Goal: Task Accomplishment & Management: Manage account settings

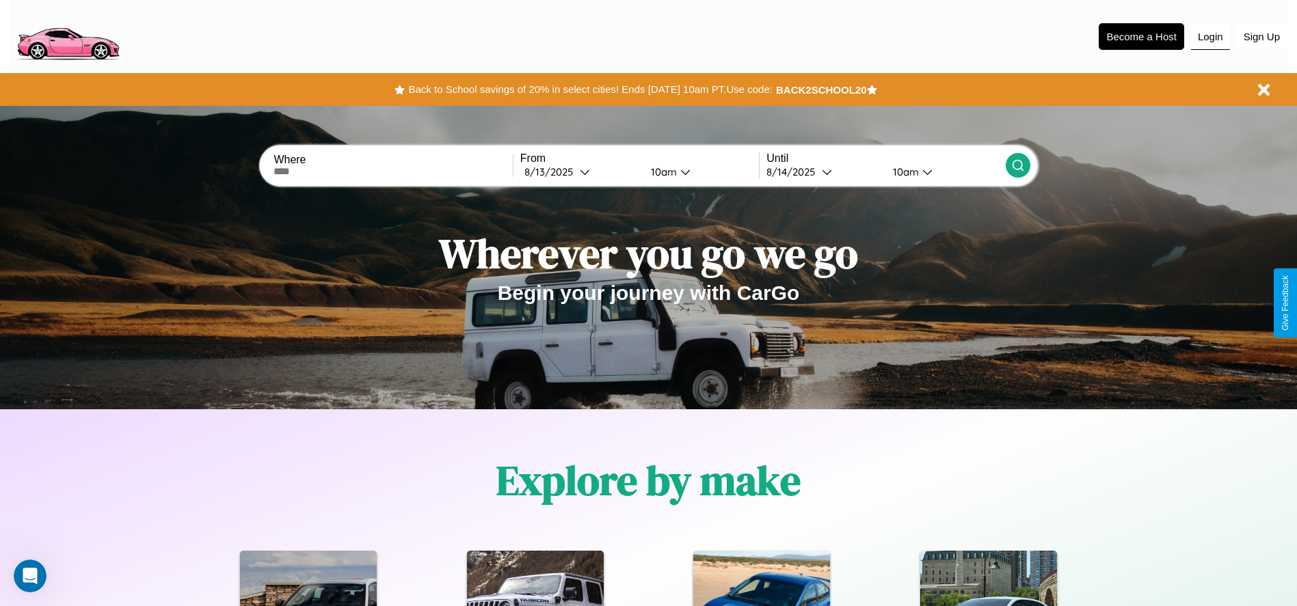
click at [1210, 36] on button "Login" at bounding box center [1210, 37] width 39 height 26
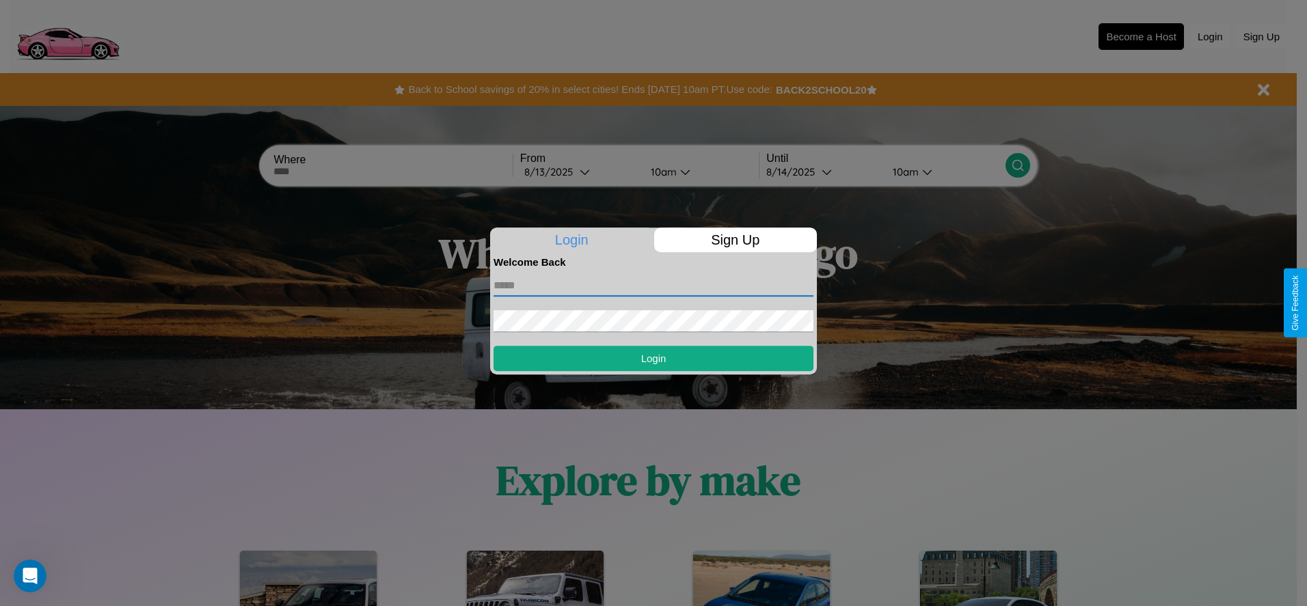
click at [654, 285] on input "text" at bounding box center [654, 286] width 320 height 22
type input "**********"
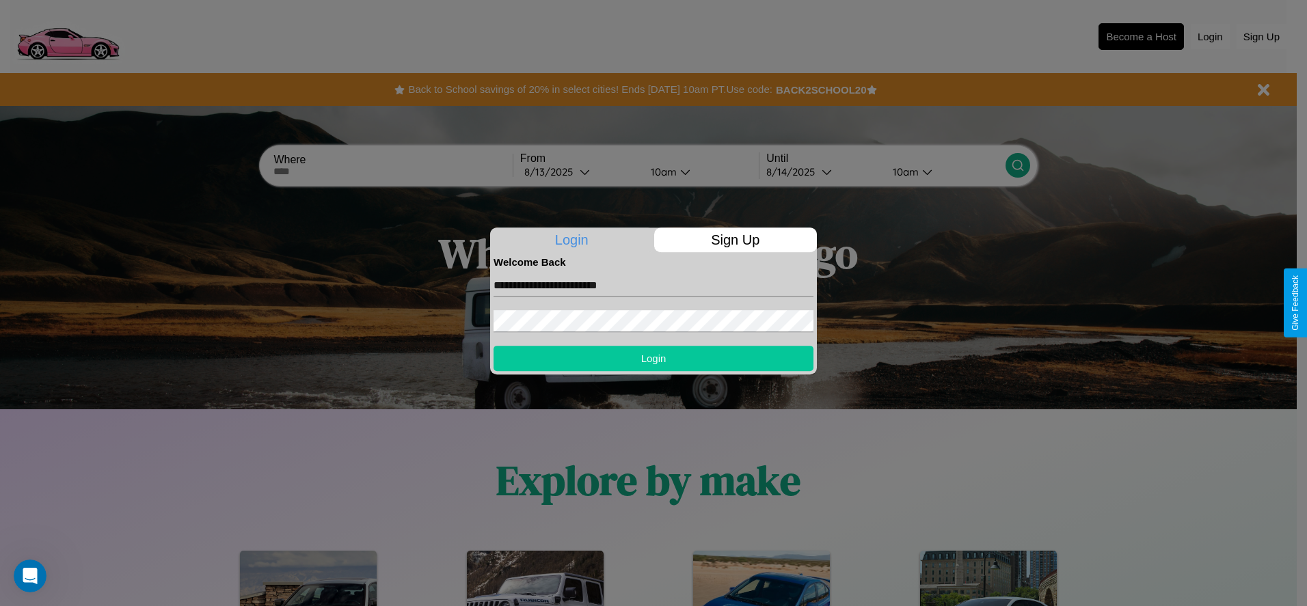
click at [654, 358] on button "Login" at bounding box center [654, 358] width 320 height 25
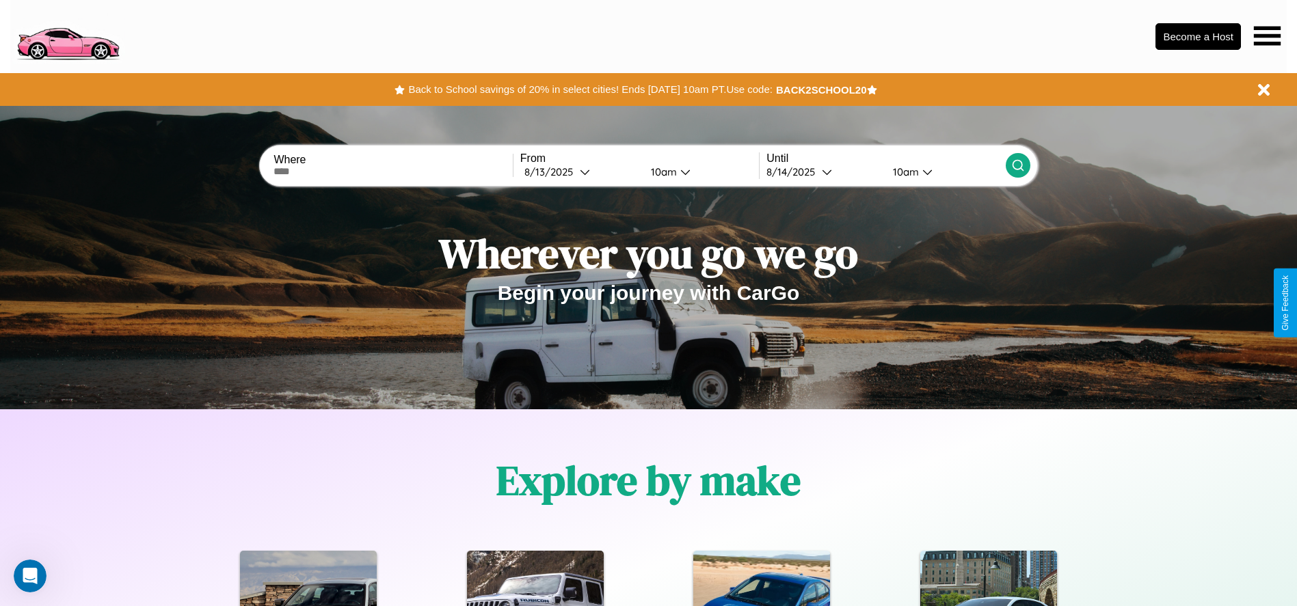
click at [1267, 36] on icon at bounding box center [1267, 35] width 27 height 19
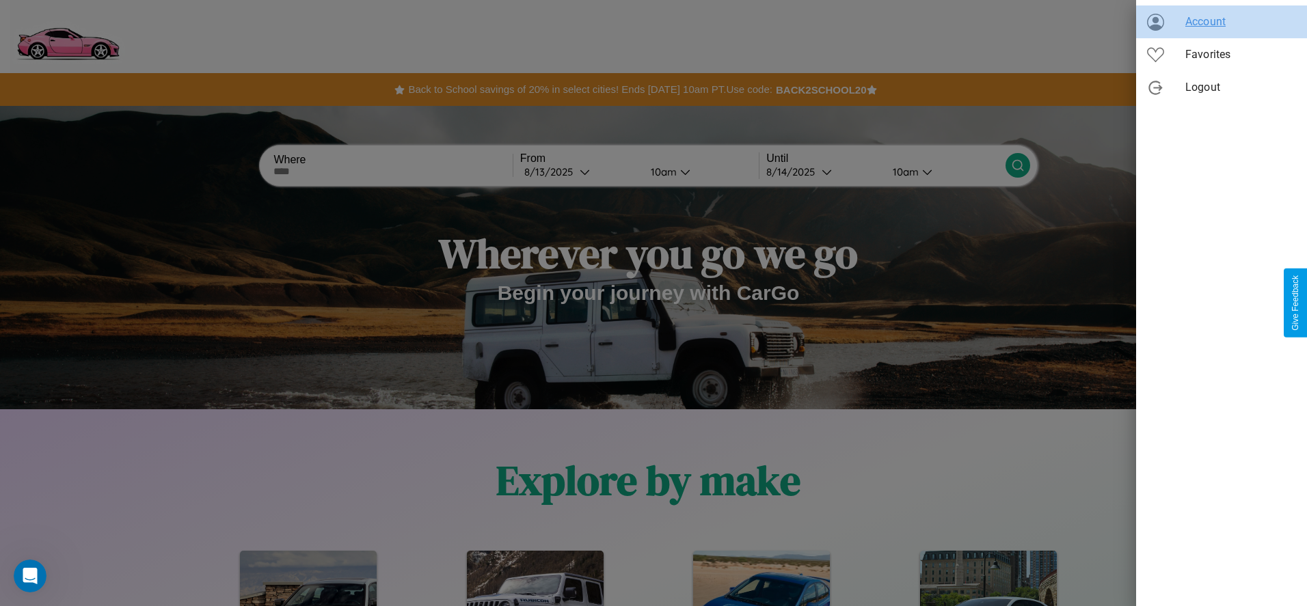
click at [1222, 22] on span "Account" at bounding box center [1240, 22] width 111 height 16
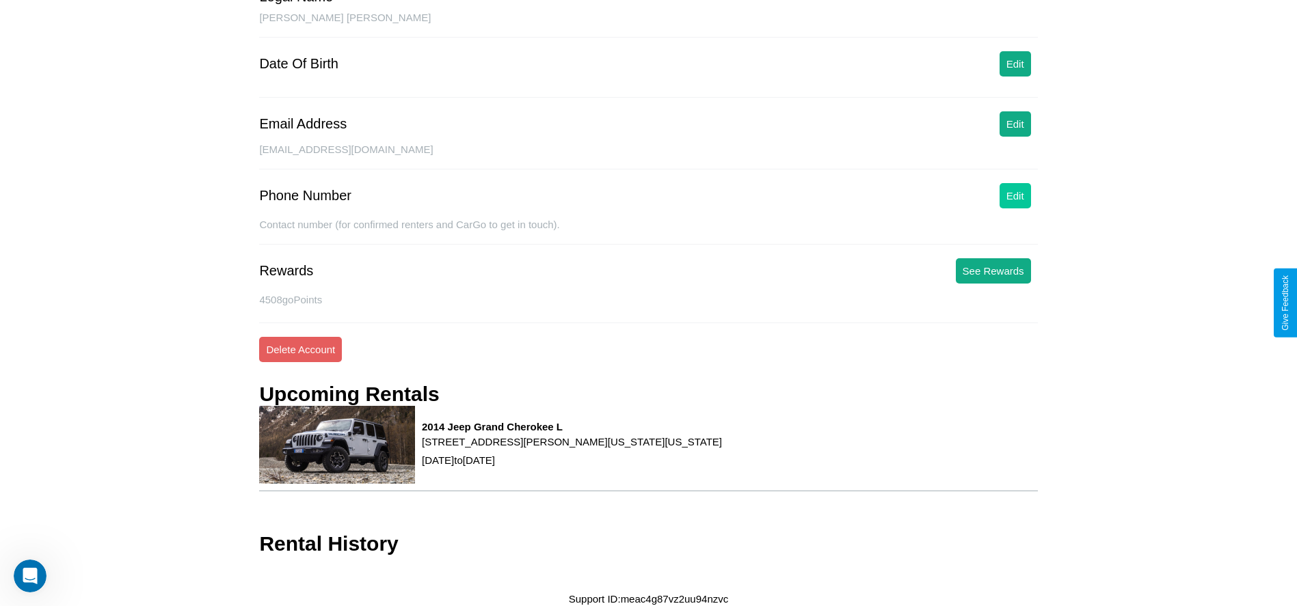
scroll to position [140, 0]
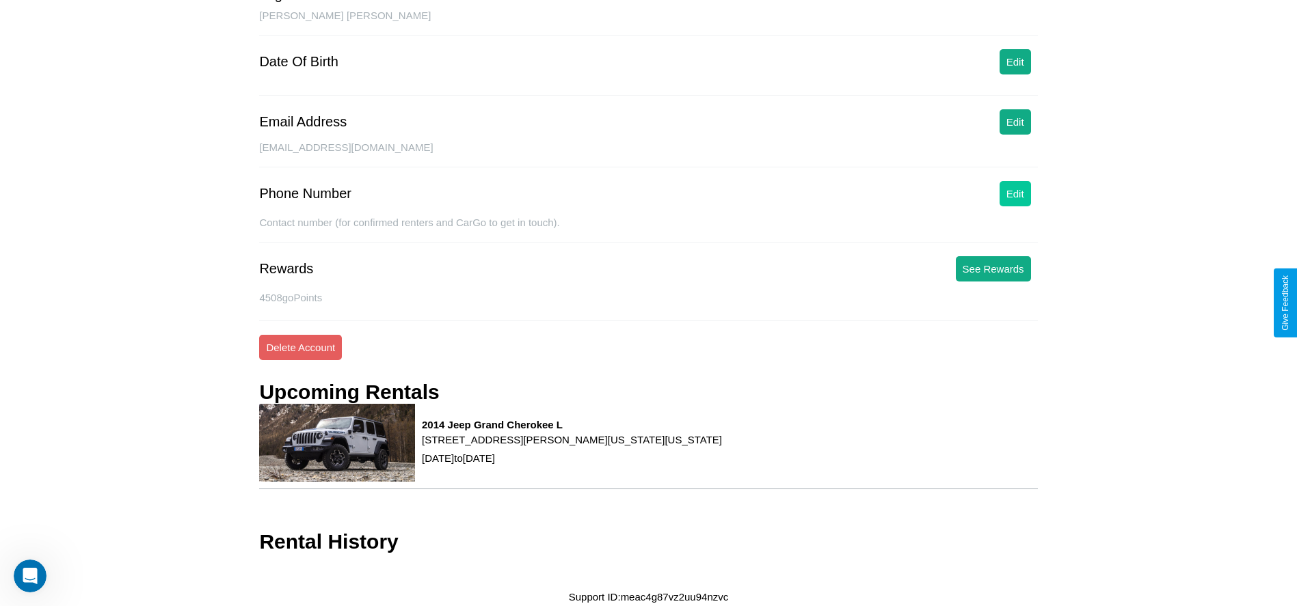
click at [1014, 196] on button "Edit" at bounding box center [1014, 193] width 31 height 25
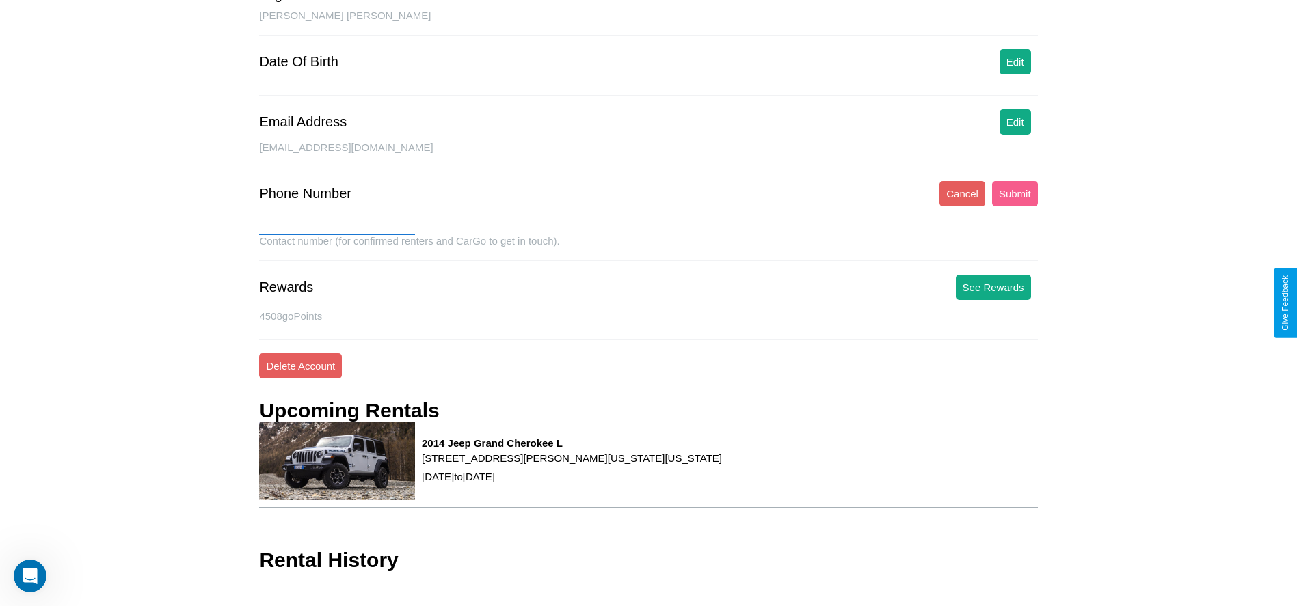
click at [337, 224] on input "text" at bounding box center [337, 224] width 156 height 22
type input "**********"
click at [1014, 193] on button "Submit" at bounding box center [1015, 193] width 46 height 25
